Goal: Information Seeking & Learning: Find specific fact

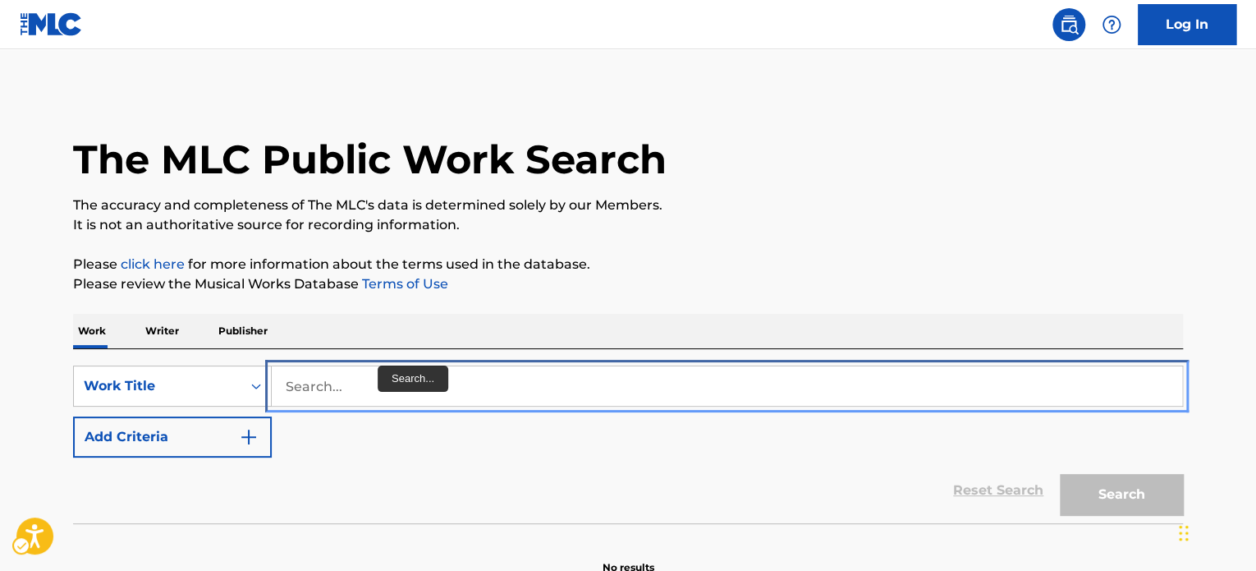
click at [364, 383] on input "Search..." at bounding box center [727, 385] width 911 height 39
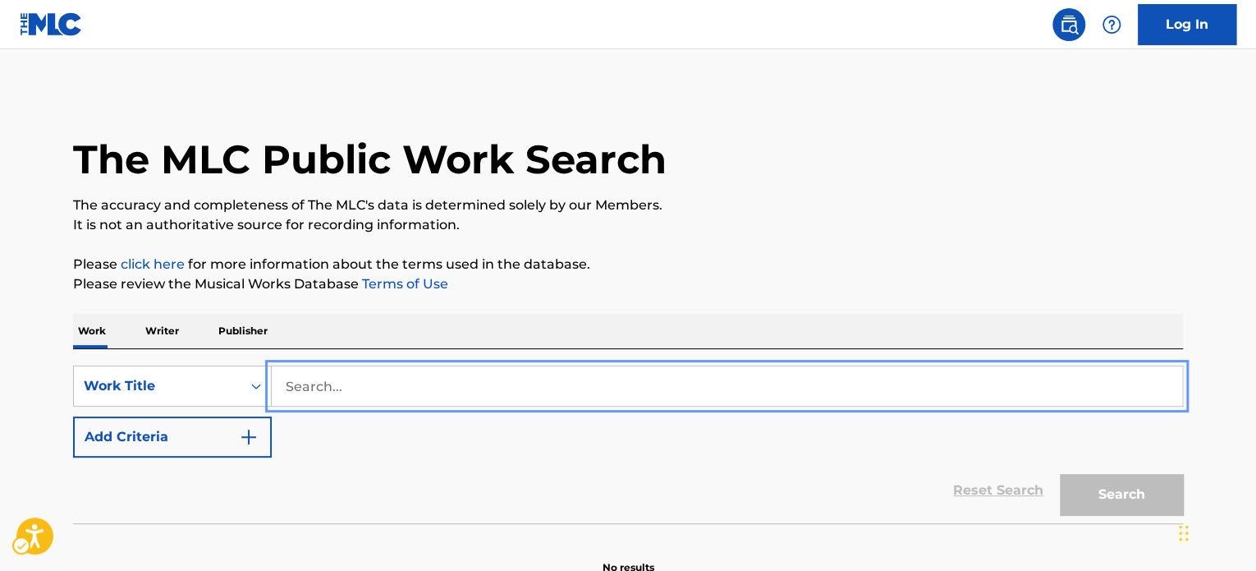
paste input "LOVING YOU"
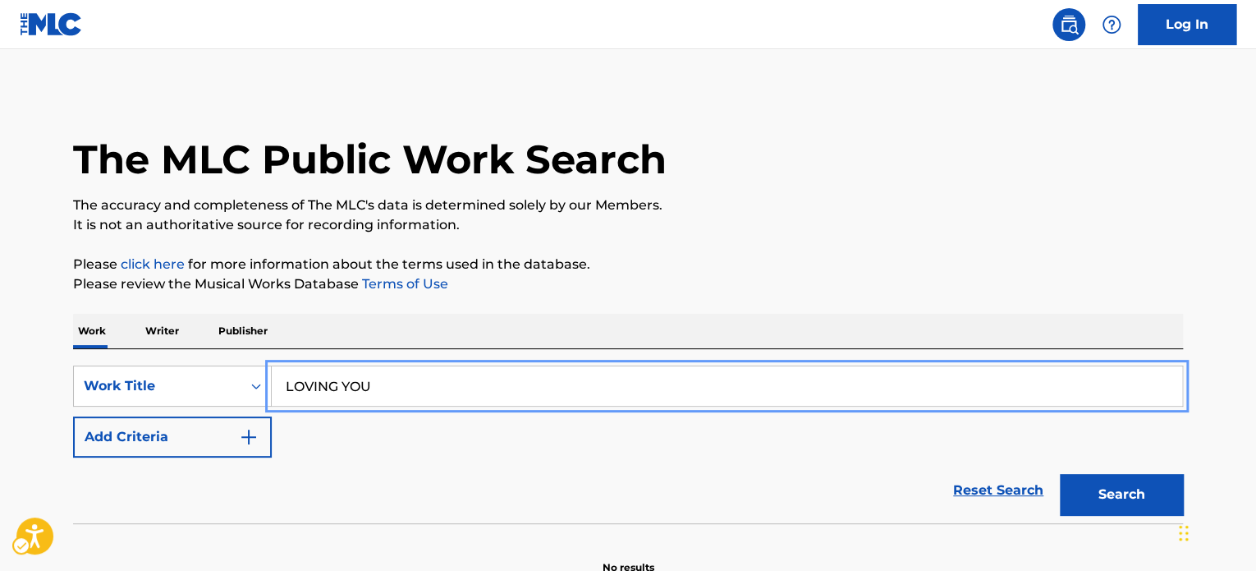
type input "LOVING YOU"
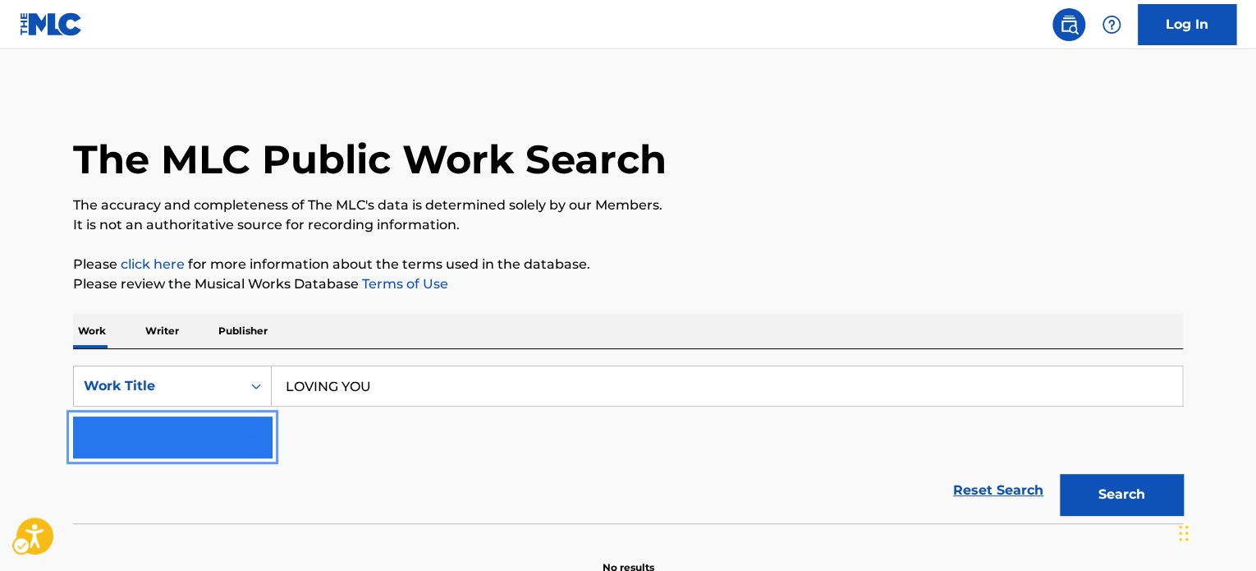
drag, startPoint x: 190, startPoint y: 444, endPoint x: 499, endPoint y: 489, distance: 311.9
click at [190, 443] on button "Add Criteria" at bounding box center [172, 436] width 199 height 41
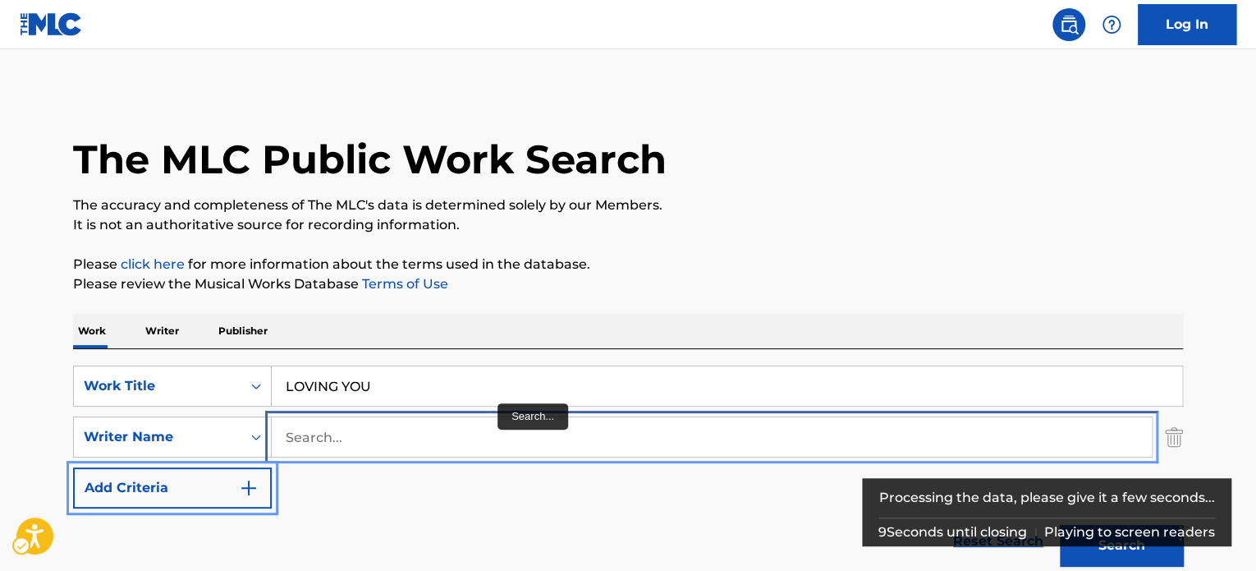
click at [342, 446] on input "Search..." at bounding box center [712, 436] width 880 height 39
type input "v"
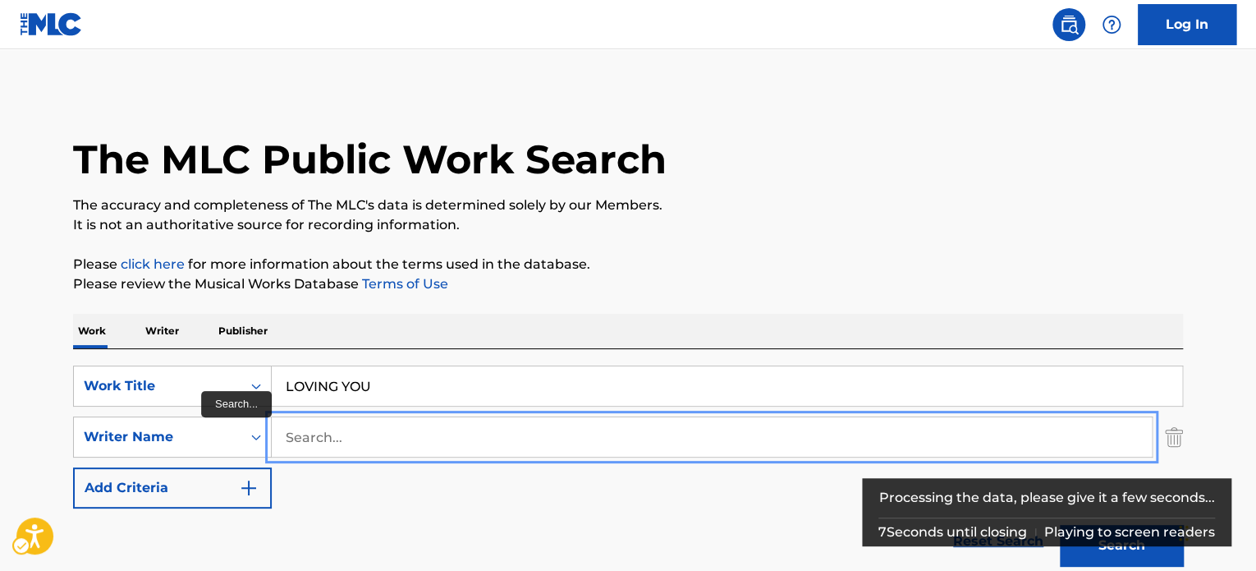
paste input "[PERSON_NAME]"
type input "[PERSON_NAME]"
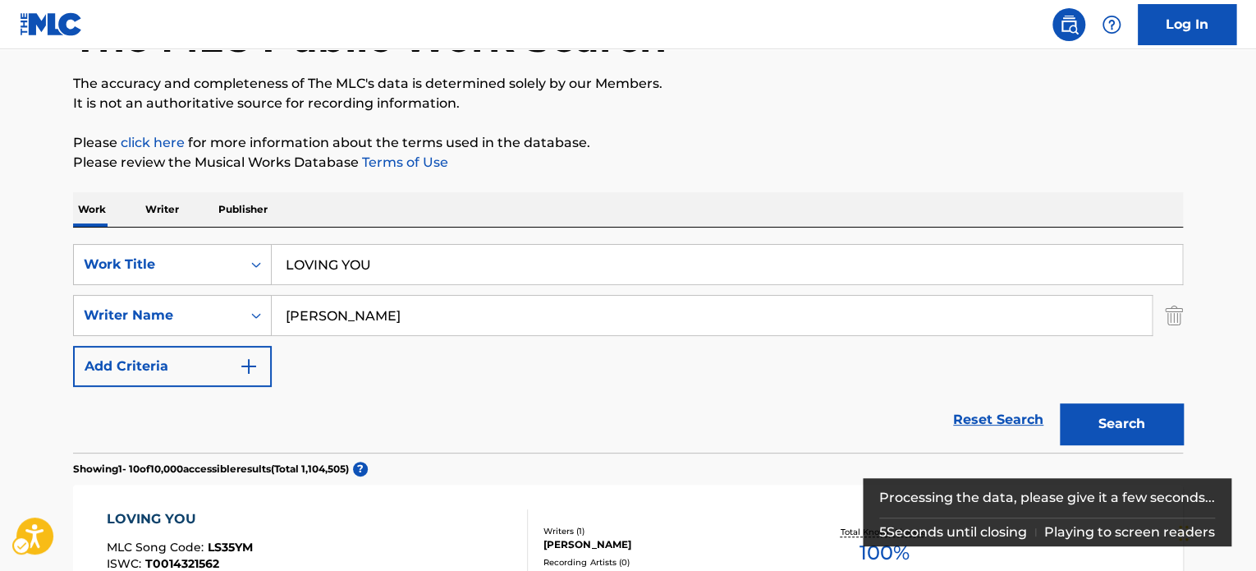
scroll to position [246, 0]
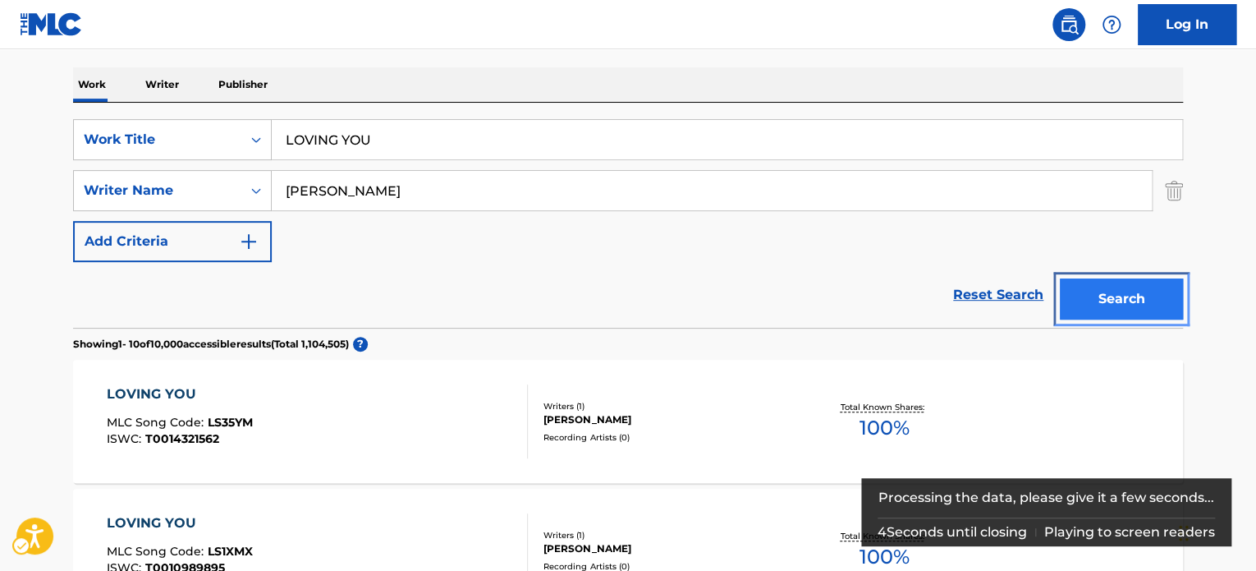
click at [1133, 292] on button "Search" at bounding box center [1121, 298] width 123 height 41
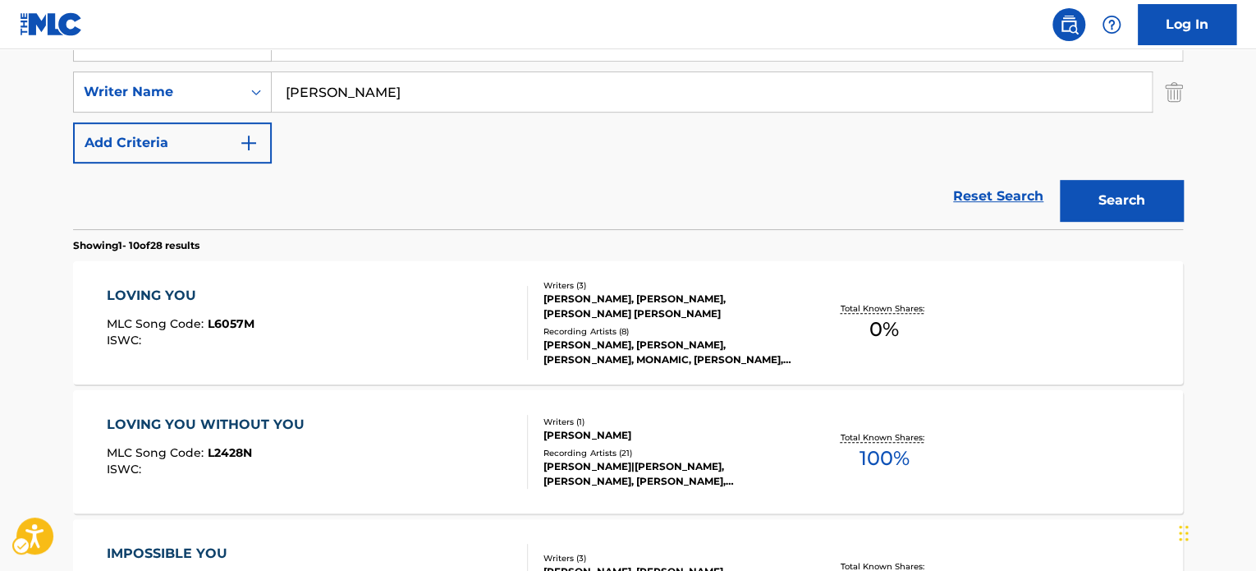
scroll to position [266, 0]
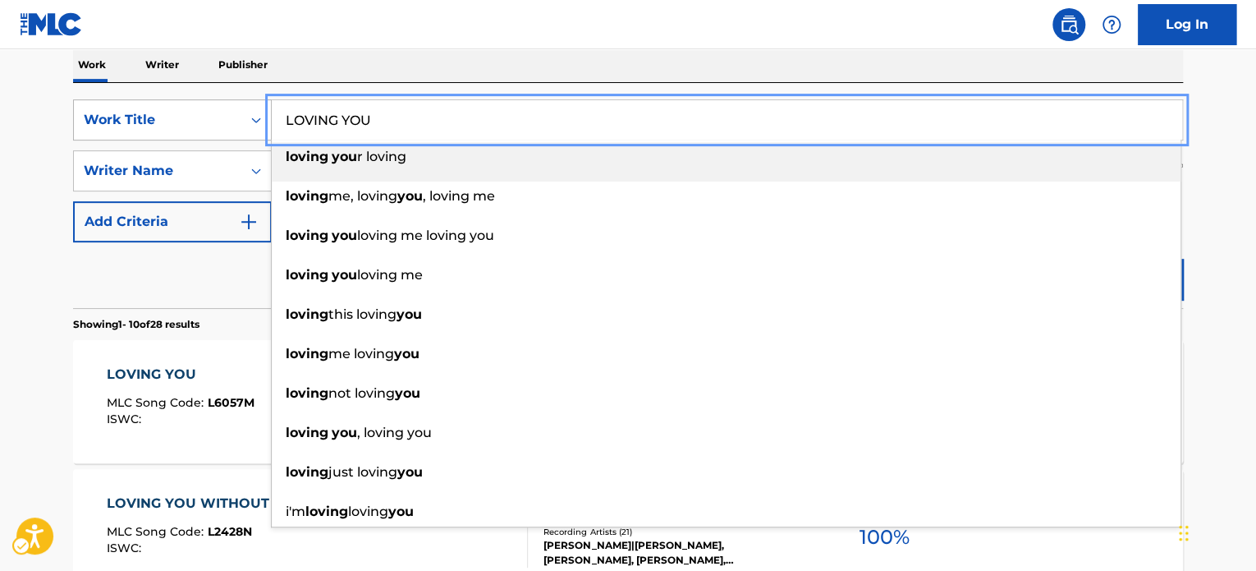
paste input "STAND BY"
drag, startPoint x: 388, startPoint y: 122, endPoint x: 268, endPoint y: 190, distance: 137.2
click at [174, 128] on div "SearchWithCriteria04e37976-4325-44c1-bf06-195df08e13fe Work Title STAND BY YOU …" at bounding box center [628, 119] width 1110 height 41
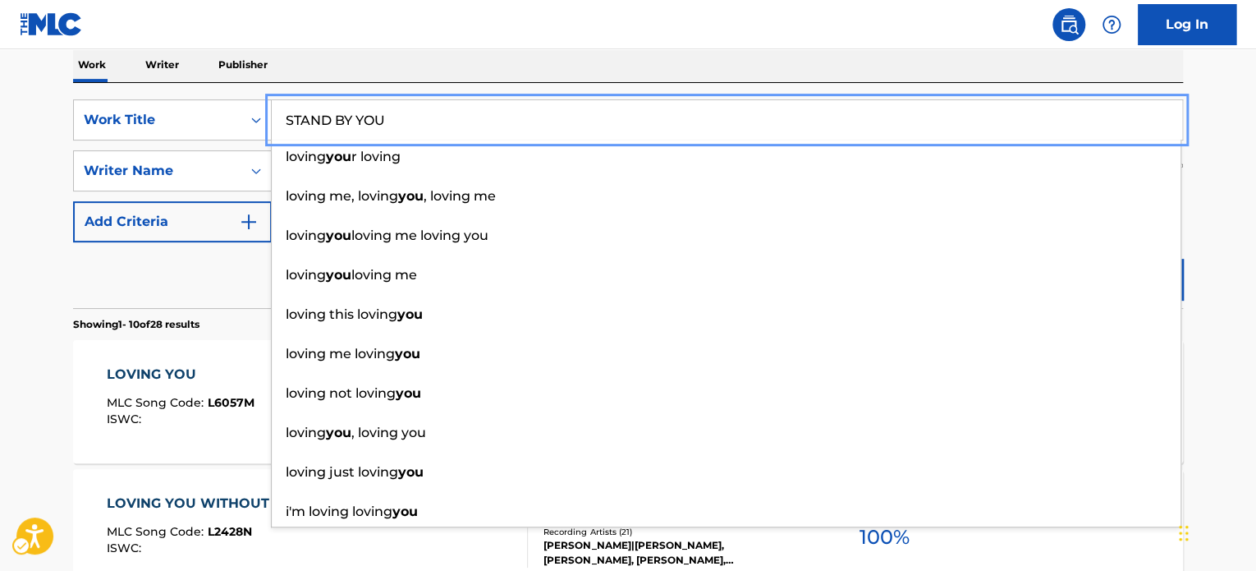
type input "STAND BY YOU"
click at [227, 278] on div "Reset Search Search" at bounding box center [628, 275] width 1110 height 66
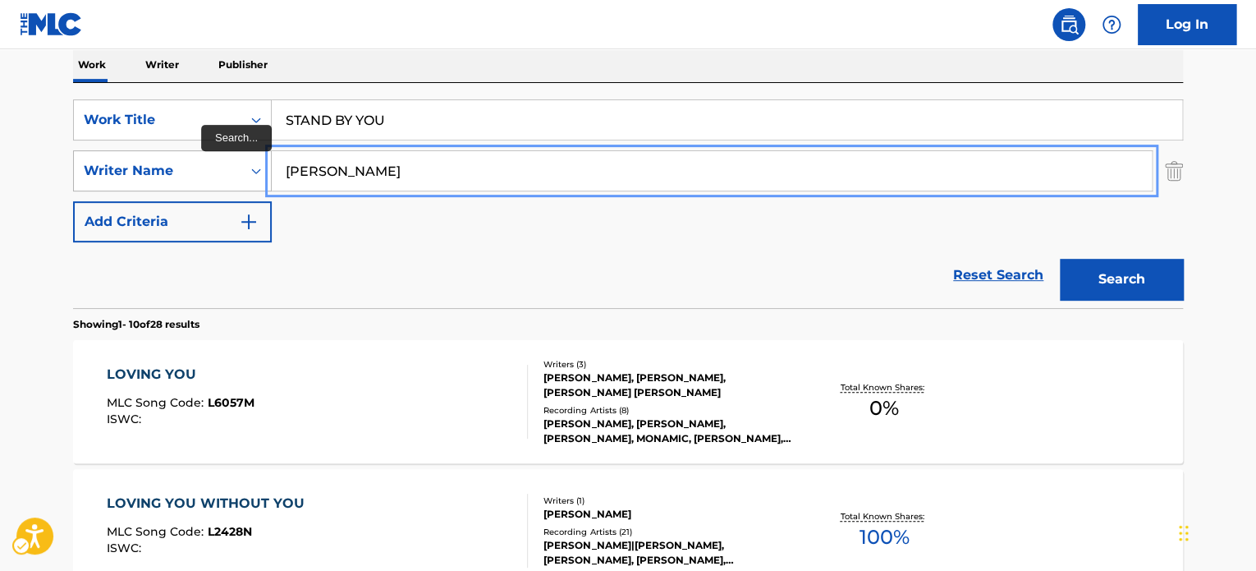
paste input "[PERSON_NAME]"
drag, startPoint x: 388, startPoint y: 172, endPoint x: 278, endPoint y: 191, distance: 111.8
click at [222, 189] on div "SearchWithCriteria75ff636b-1ab1-4dd9-a7fa-9fbec99b2389 Writer Name [PERSON_NAME]" at bounding box center [628, 170] width 1110 height 41
type input "[PERSON_NAME]"
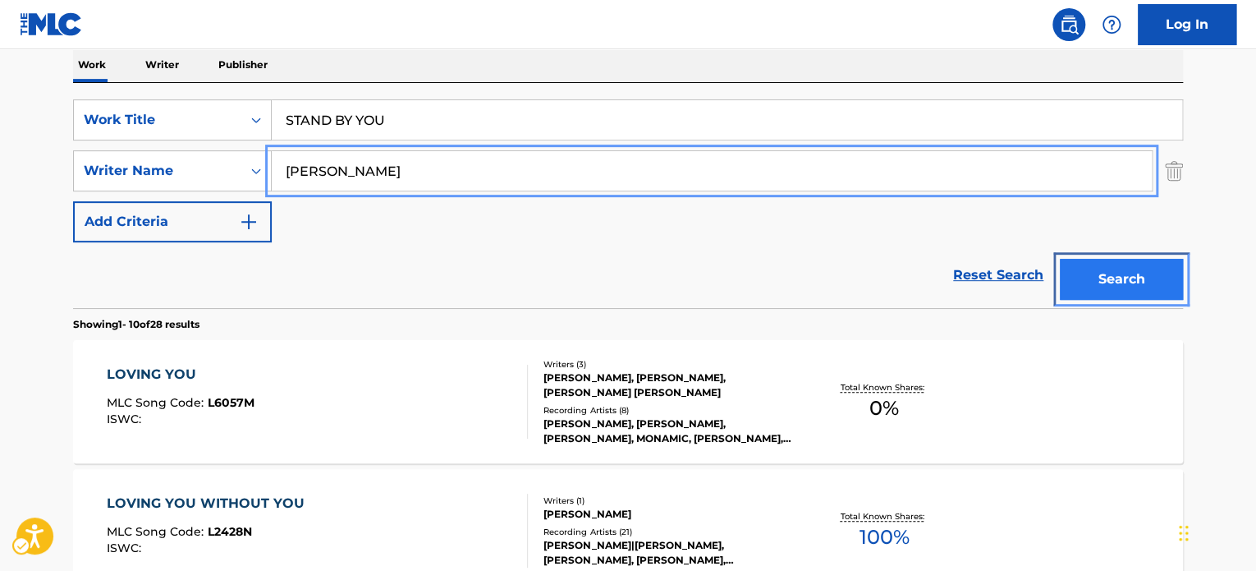
drag, startPoint x: 1152, startPoint y: 283, endPoint x: 1139, endPoint y: 282, distance: 13.2
click at [1150, 284] on button "Search" at bounding box center [1121, 279] width 123 height 41
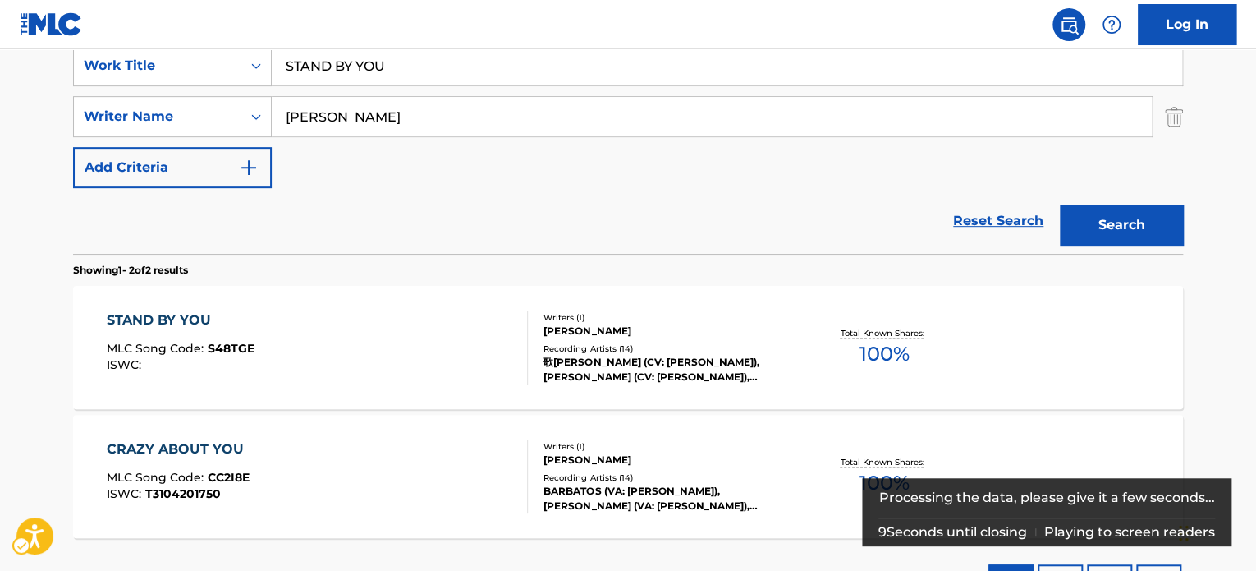
scroll to position [348, 0]
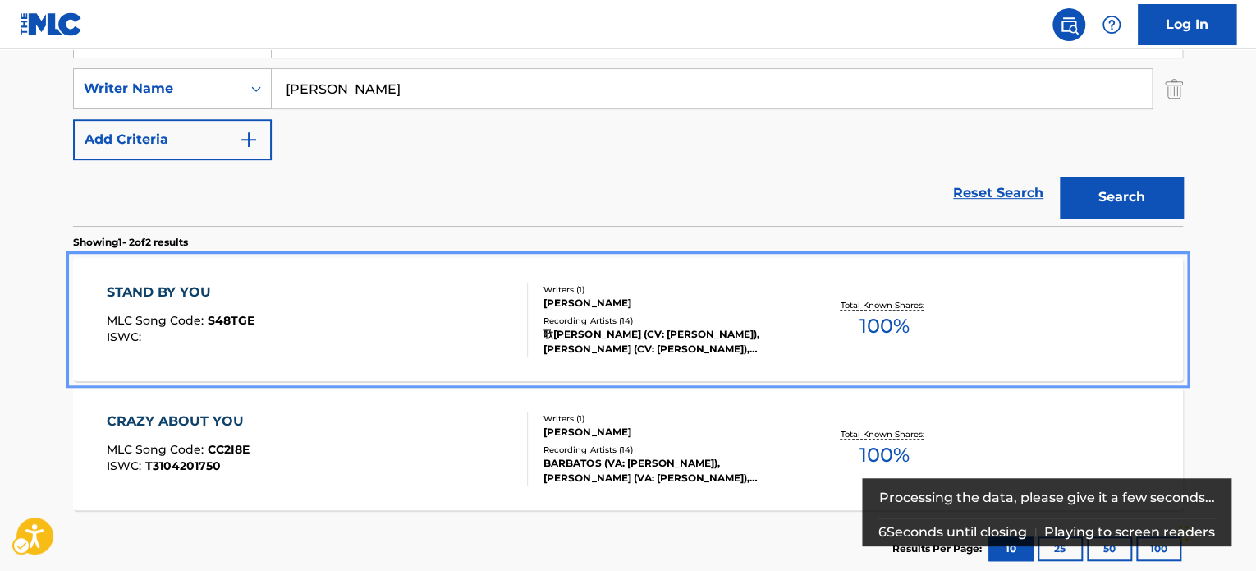
click at [638, 324] on div "Recording Artists ( 14 )" at bounding box center [668, 320] width 248 height 12
